Goal: Check status

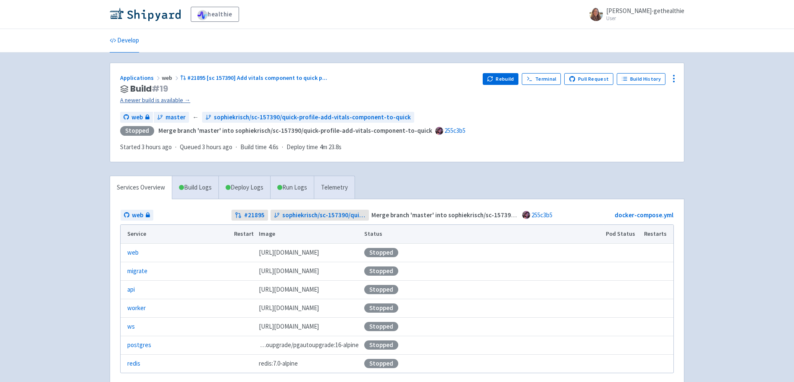
click at [146, 102] on link "A newer build is available →" at bounding box center [298, 100] width 356 height 10
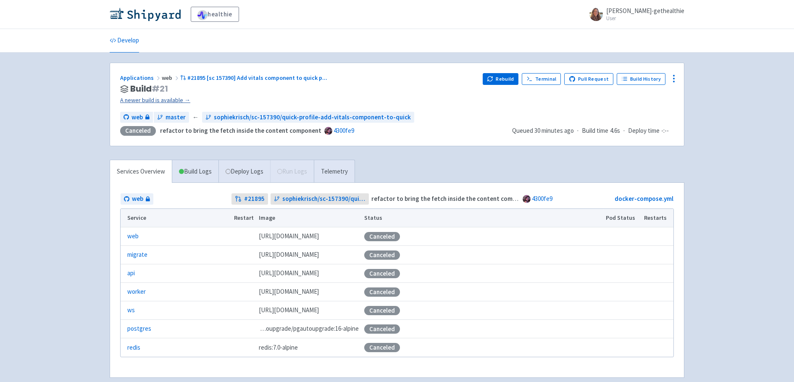
click at [156, 102] on link "A newer build is available →" at bounding box center [298, 100] width 356 height 10
click at [167, 100] on link "A newer build is available →" at bounding box center [298, 100] width 356 height 10
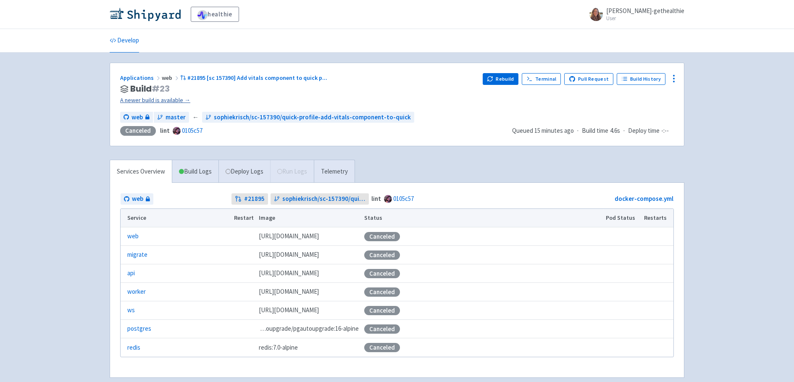
click at [167, 100] on link "A newer build is available →" at bounding box center [298, 100] width 356 height 10
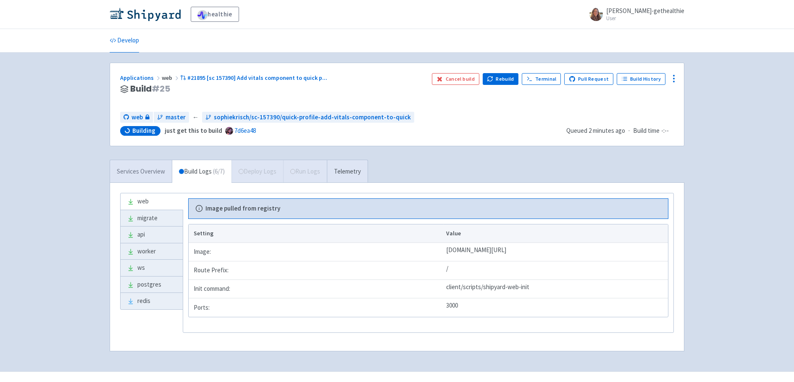
click at [150, 173] on link "Services Overview" at bounding box center [141, 171] width 62 height 23
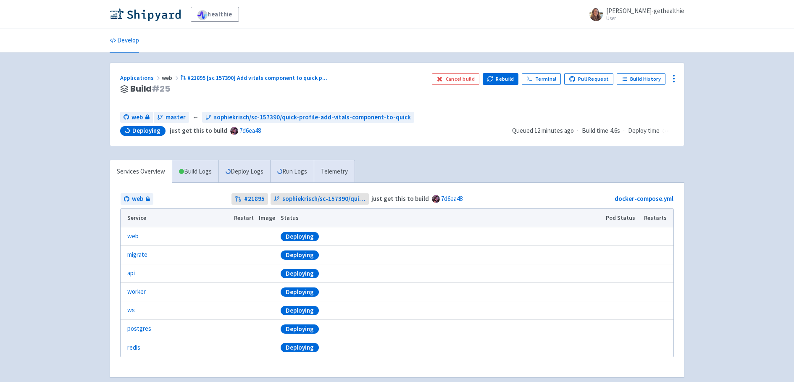
click at [352, 46] on ul "Develop" at bounding box center [397, 40] width 585 height 23
